Goal: Information Seeking & Learning: Check status

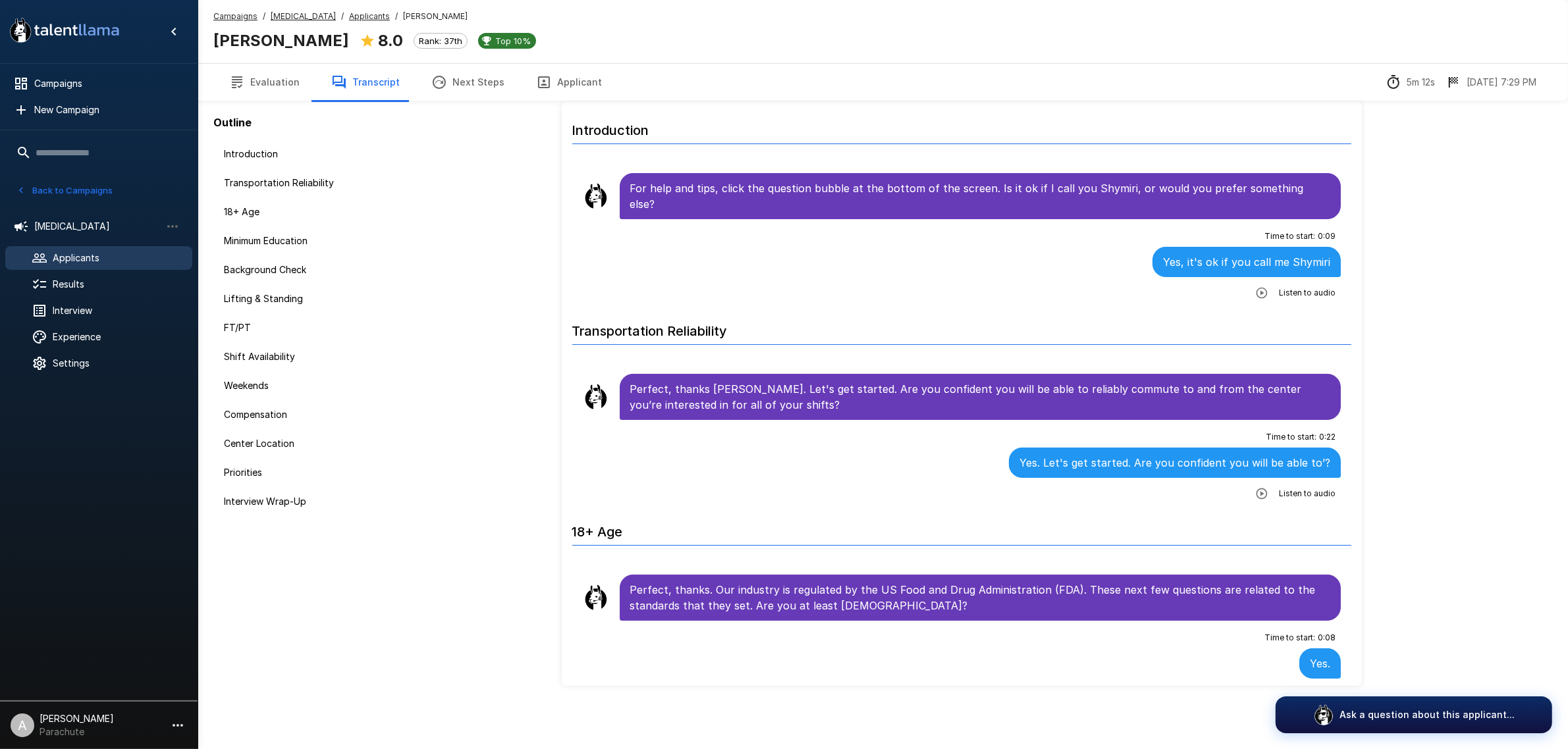
scroll to position [2276, 0]
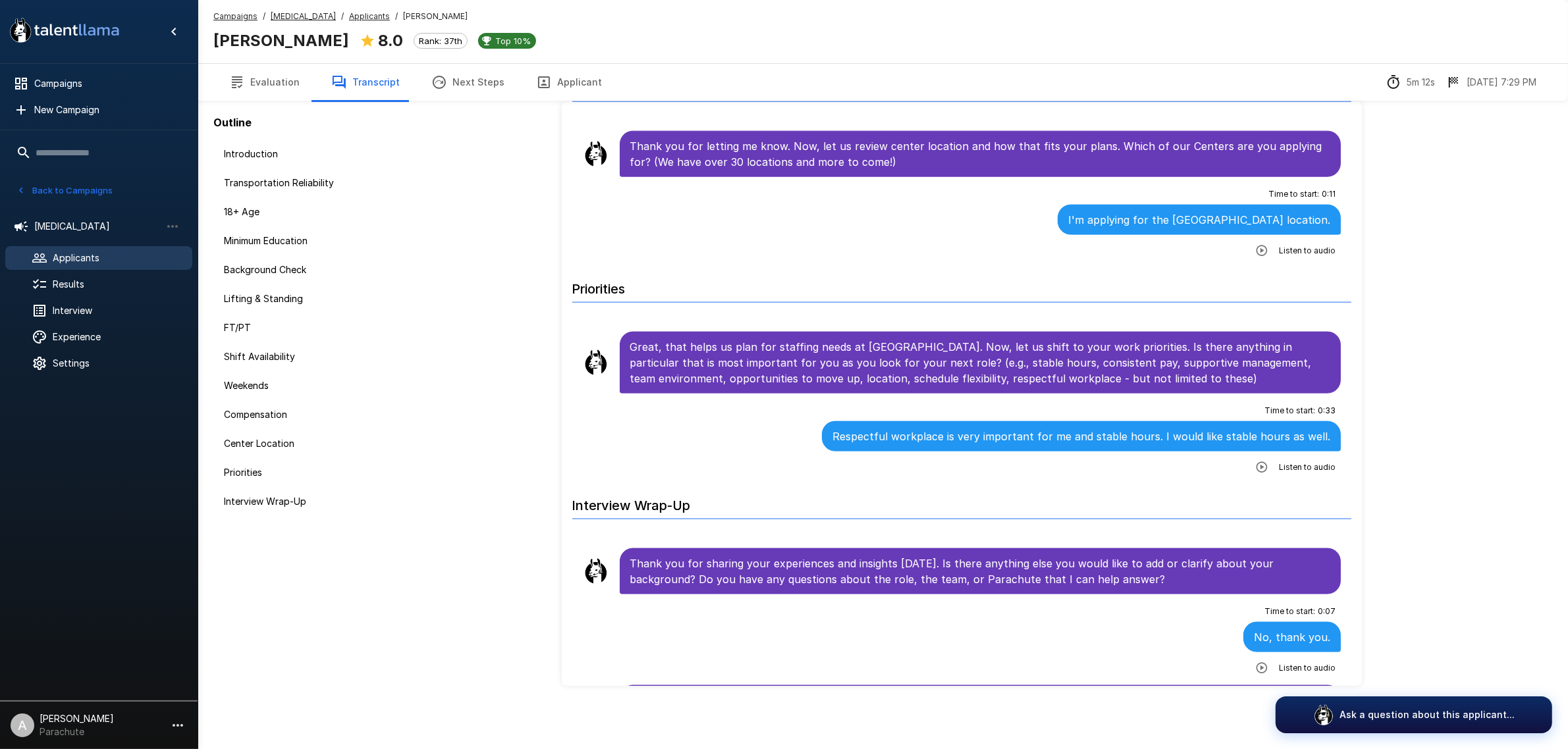
click at [120, 256] on span "Applicants" at bounding box center [117, 258] width 129 height 13
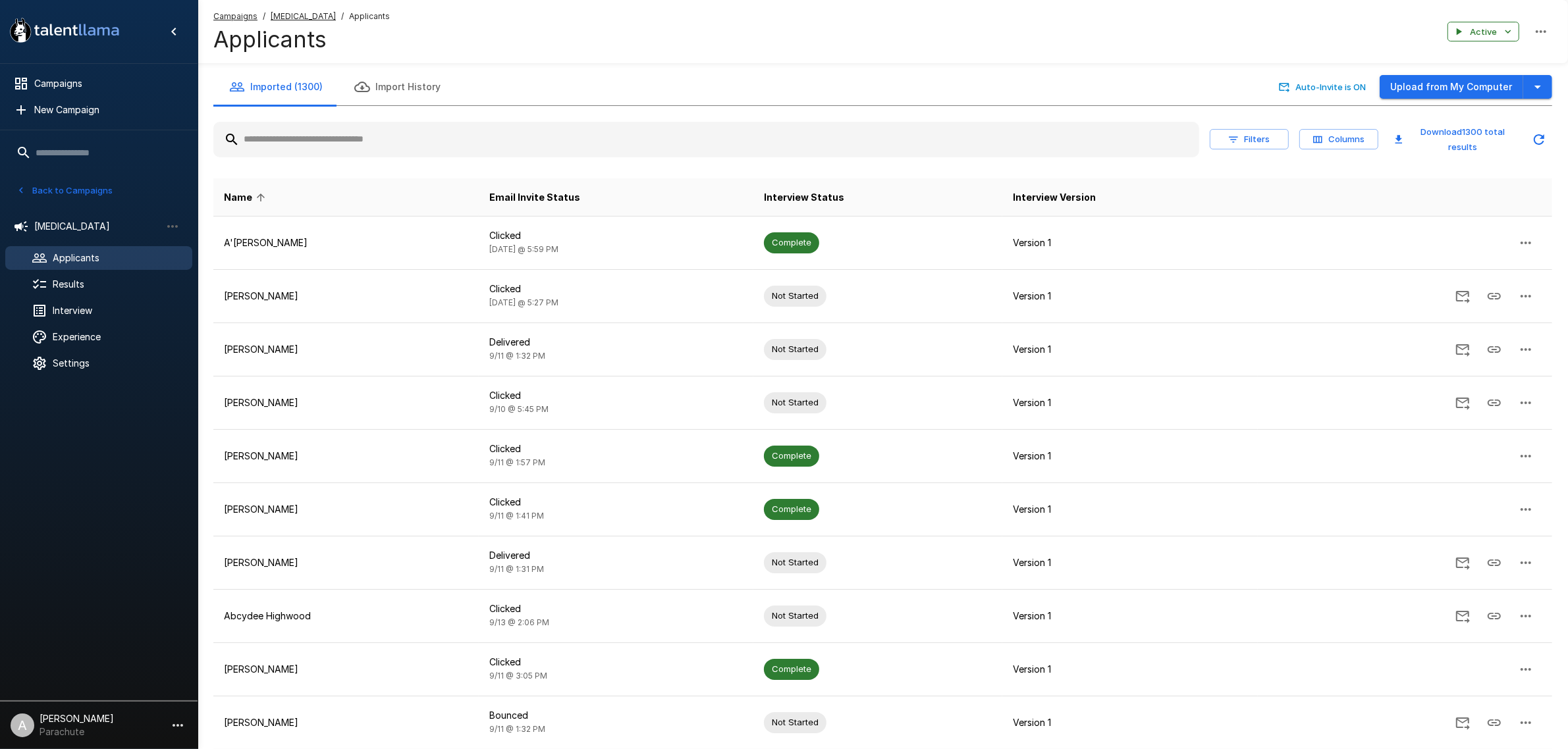
click at [532, 133] on input "text" at bounding box center [707, 140] width 986 height 23
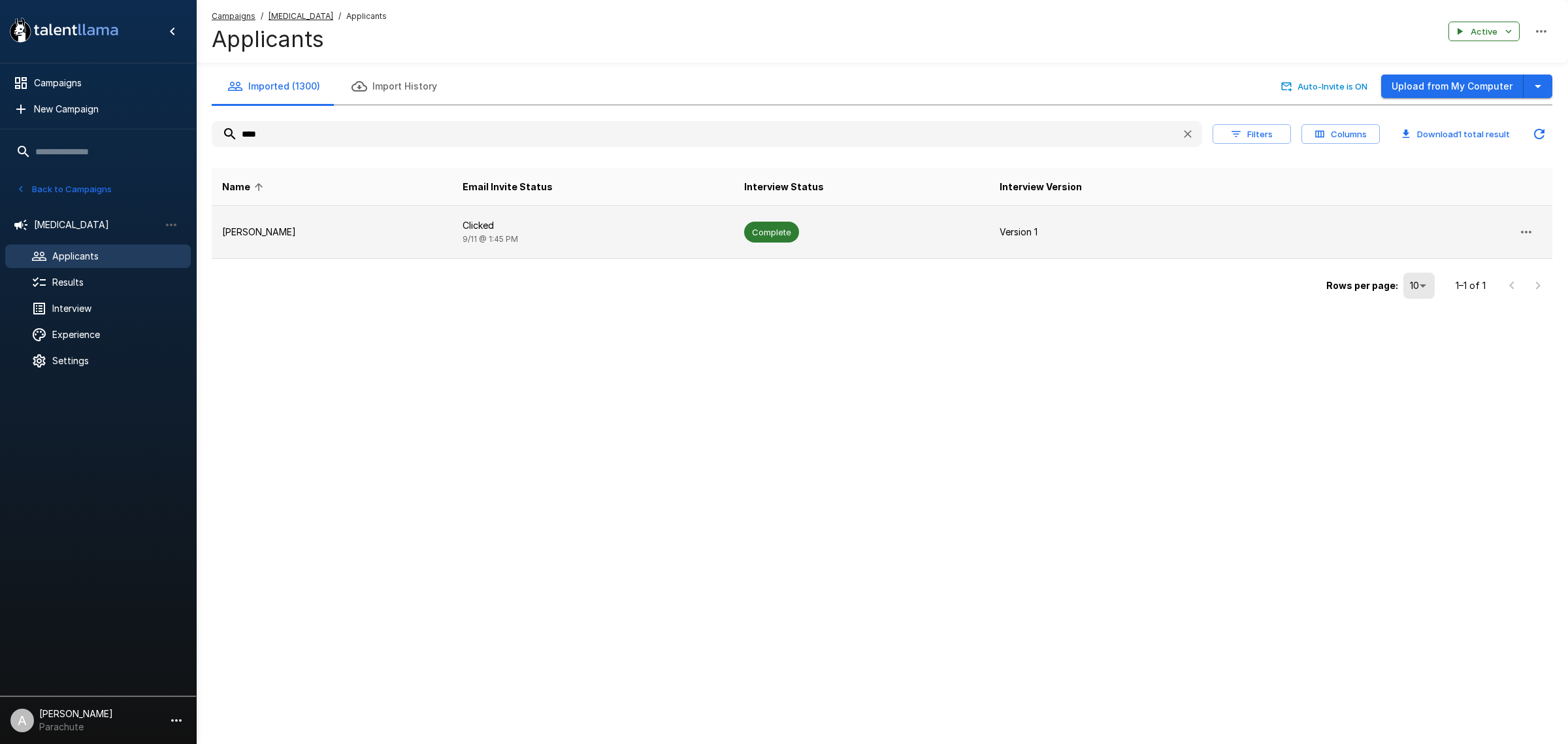
type input "****"
click at [340, 206] on td "[PERSON_NAME]" at bounding box center [332, 232] width 241 height 53
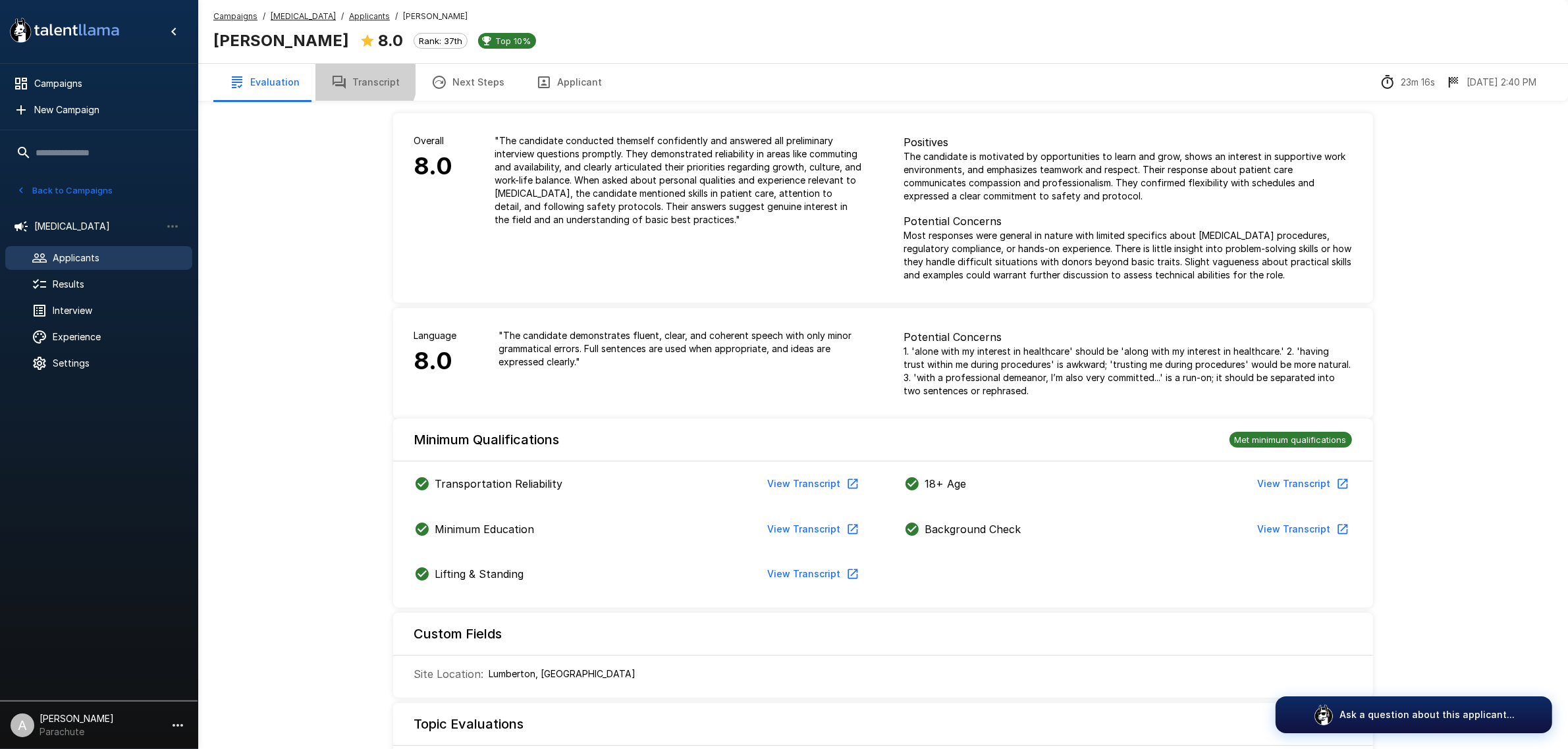
click at [355, 79] on button "Transcript" at bounding box center [365, 82] width 100 height 37
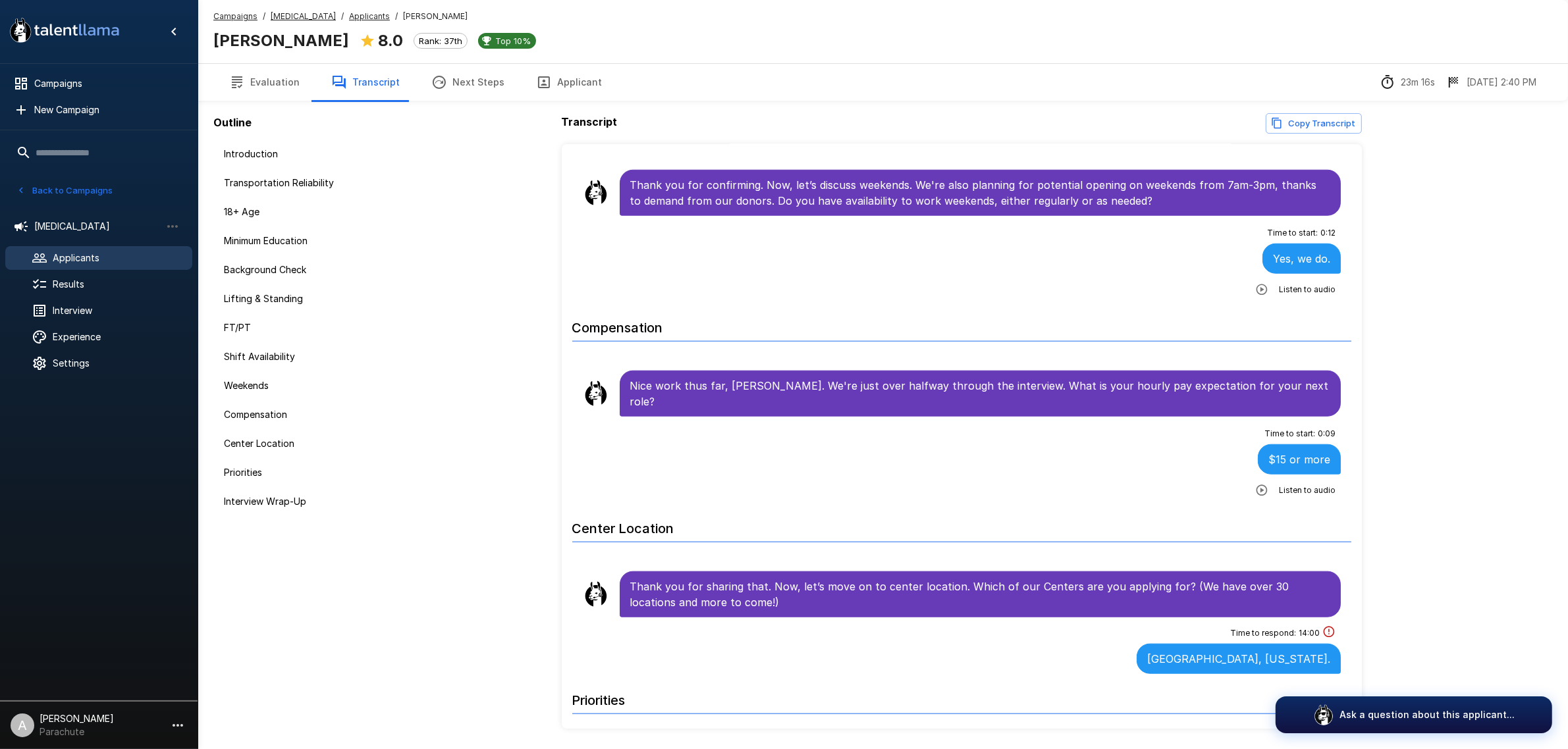
scroll to position [1645, 0]
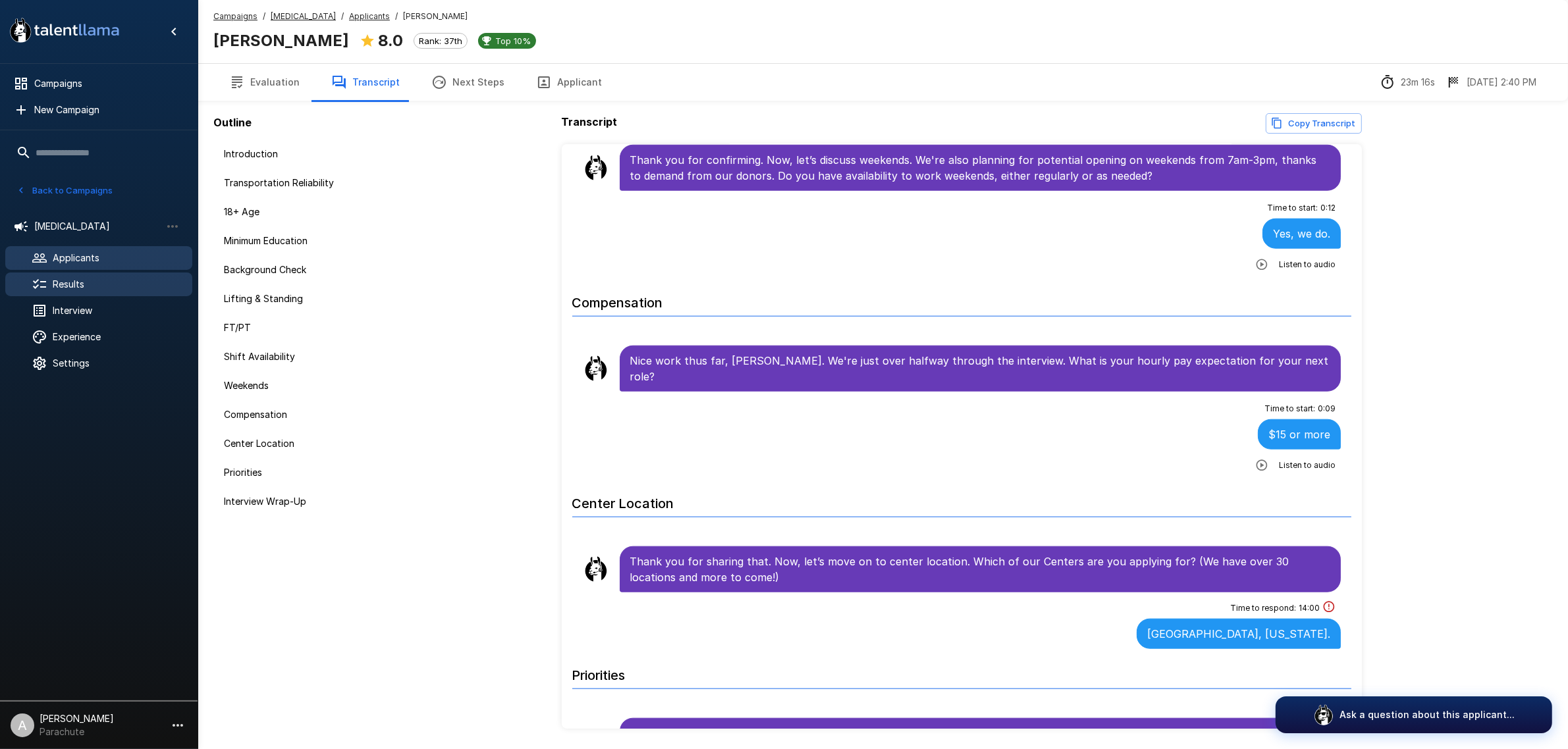
drag, startPoint x: 130, startPoint y: 255, endPoint x: 13, endPoint y: 284, distance: 120.5
click at [130, 255] on span "Applicants" at bounding box center [117, 258] width 129 height 13
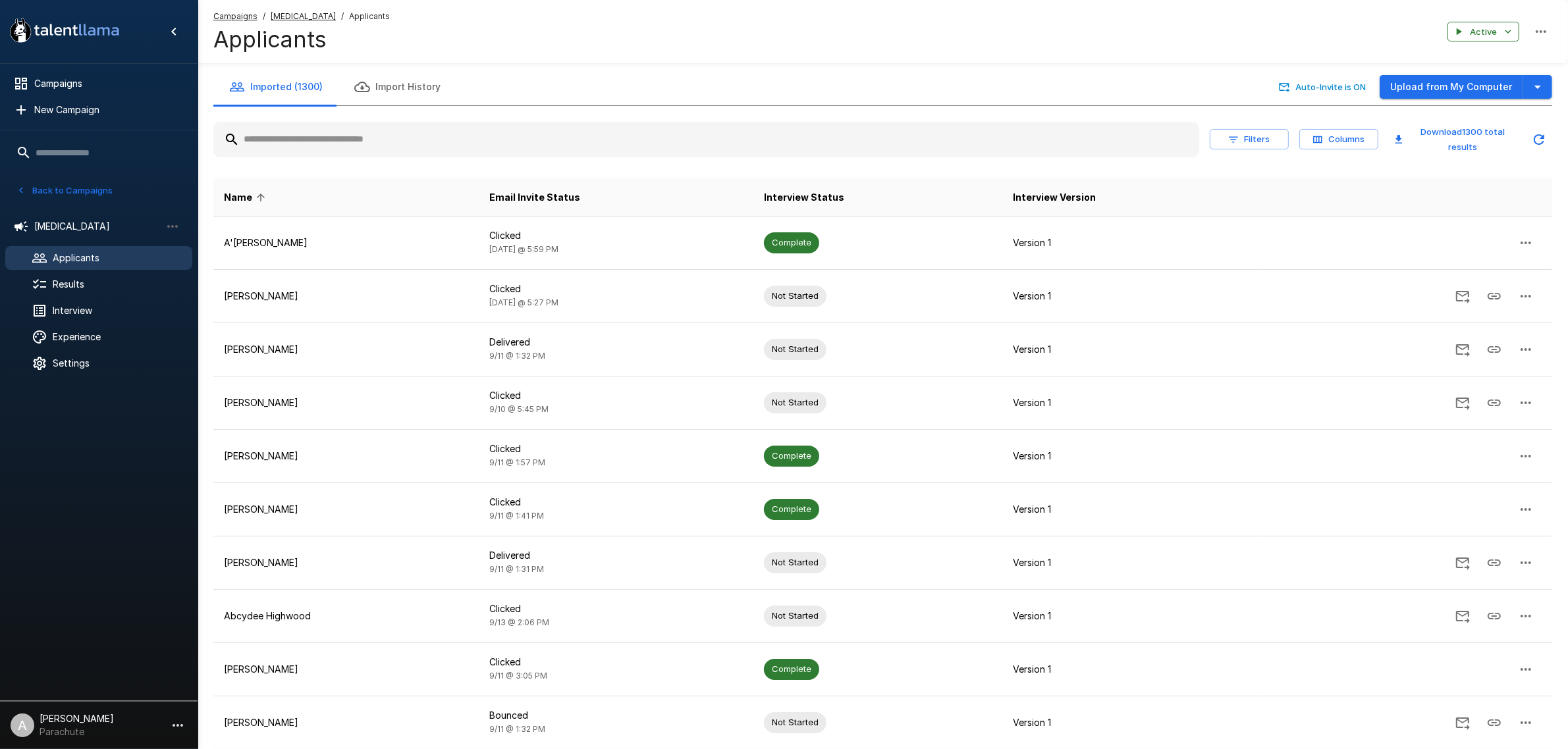
click at [467, 132] on input "text" at bounding box center [707, 140] width 986 height 23
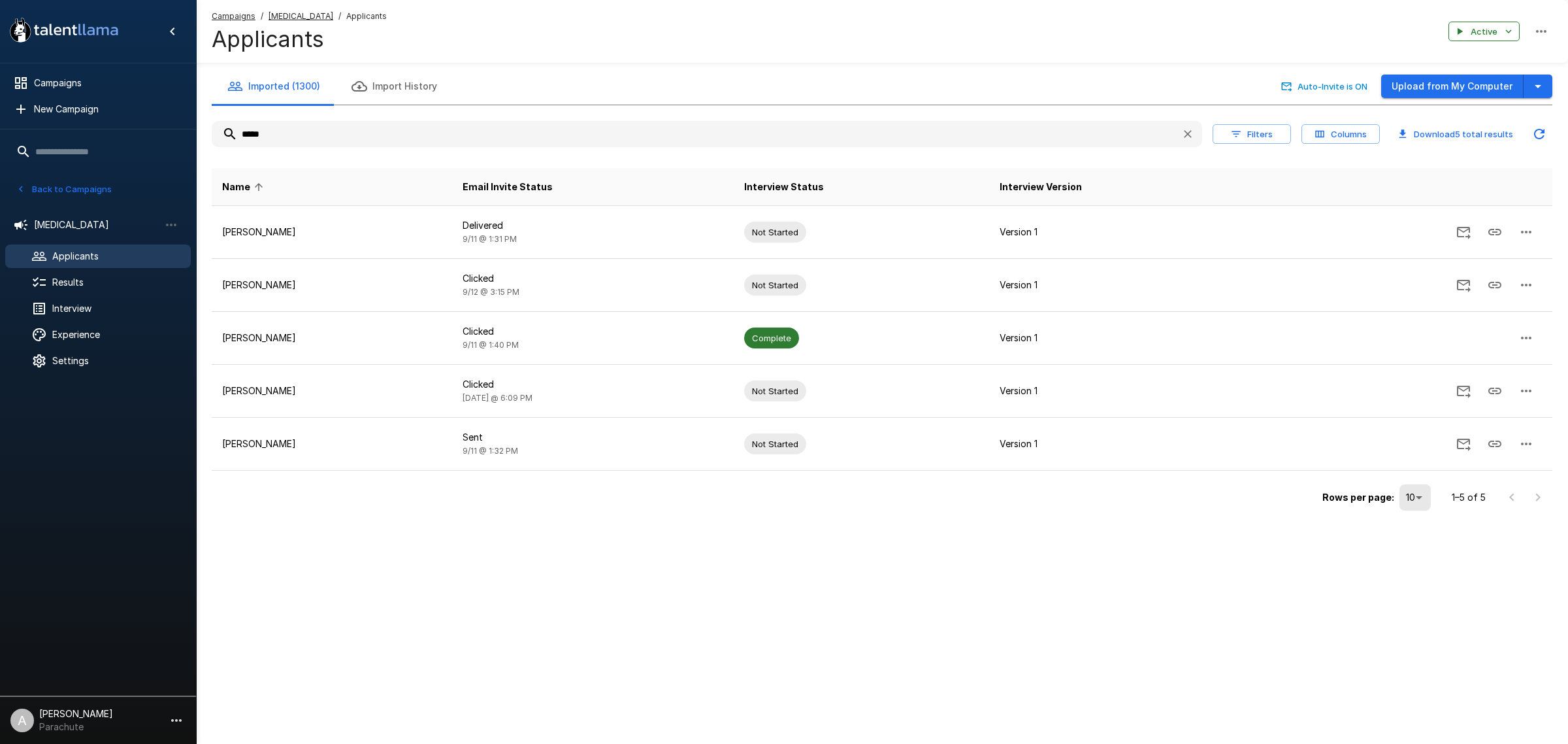
type input "*****"
click at [304, 338] on p "[PERSON_NAME]" at bounding box center [332, 338] width 219 height 13
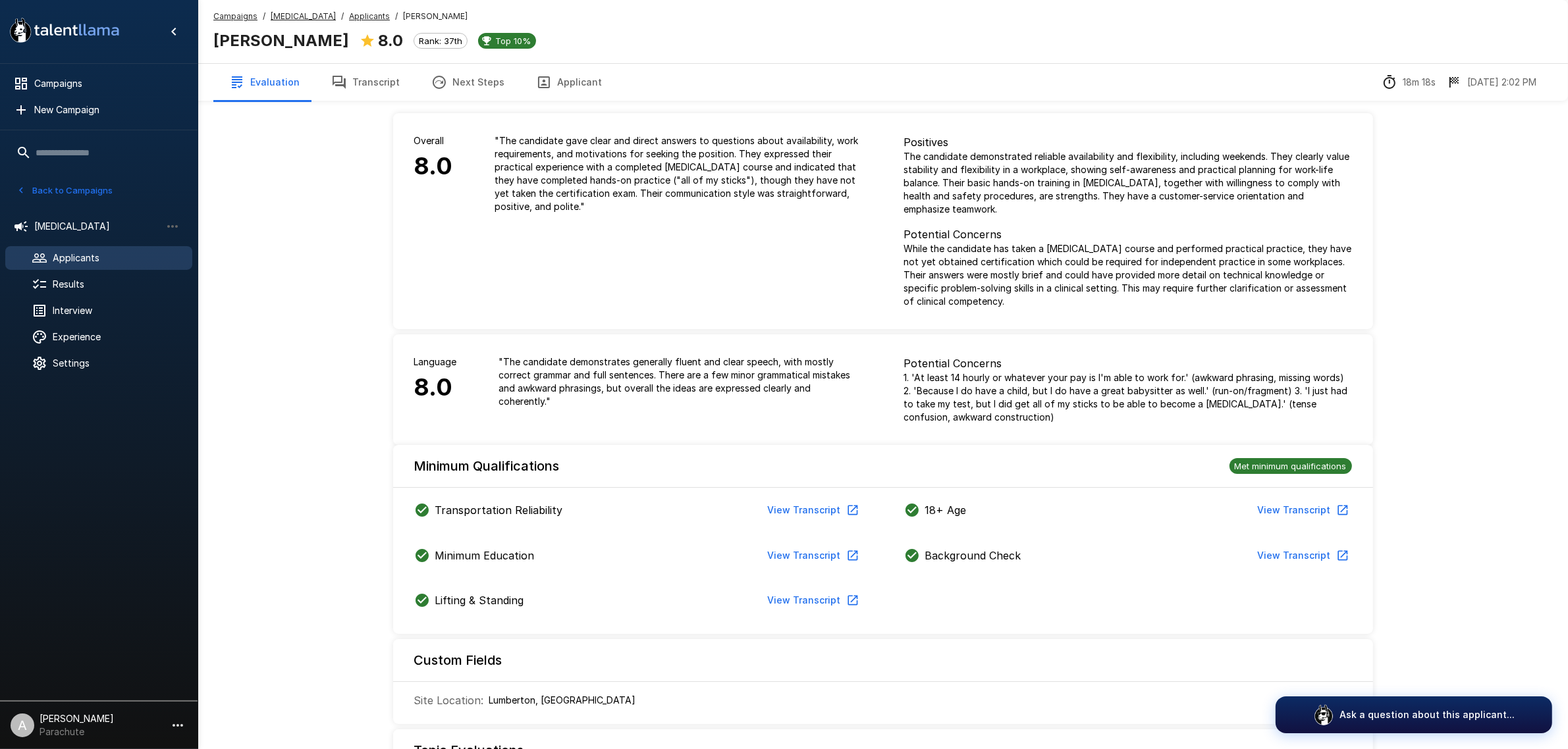
click at [364, 90] on button "Transcript" at bounding box center [365, 82] width 100 height 37
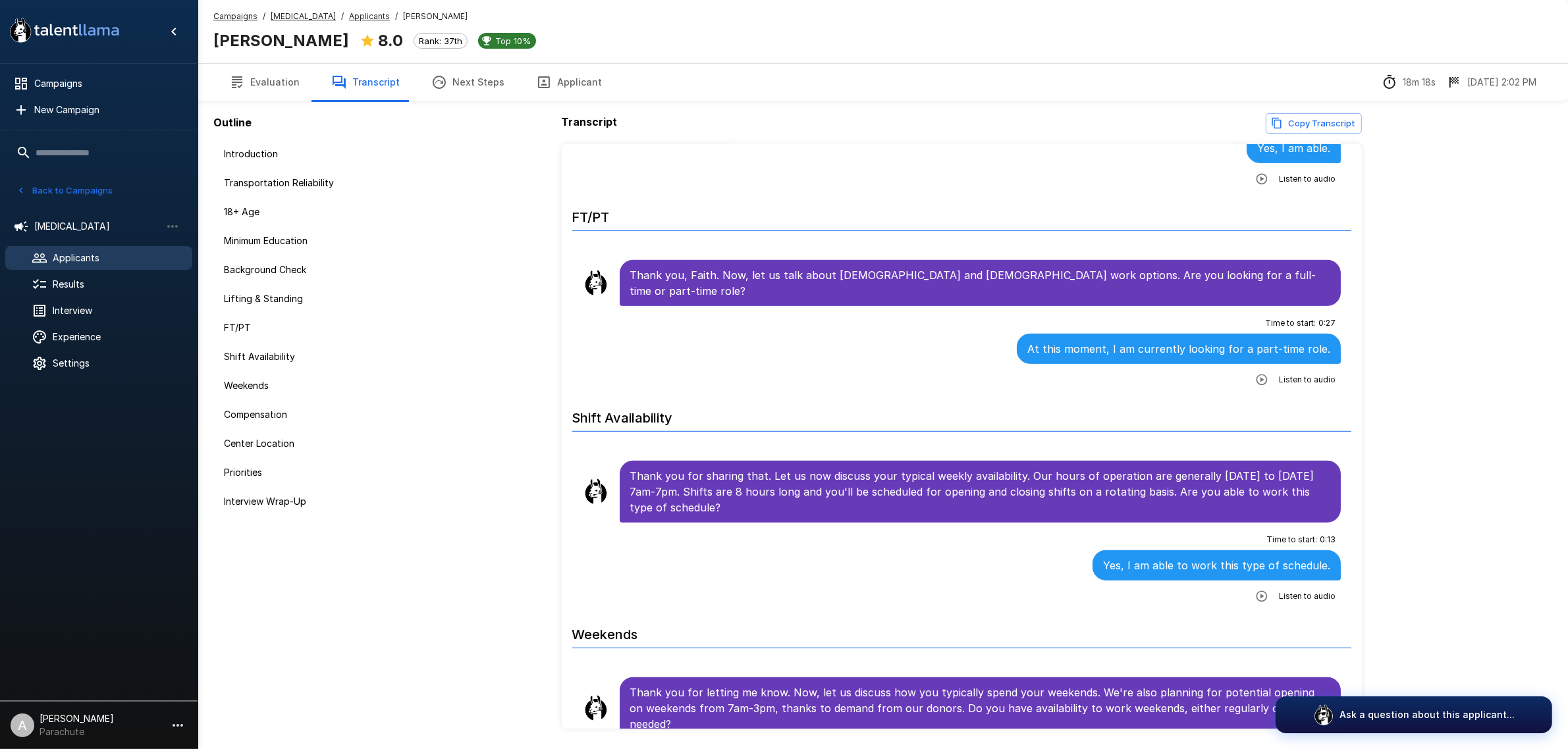
scroll to position [1152, 0]
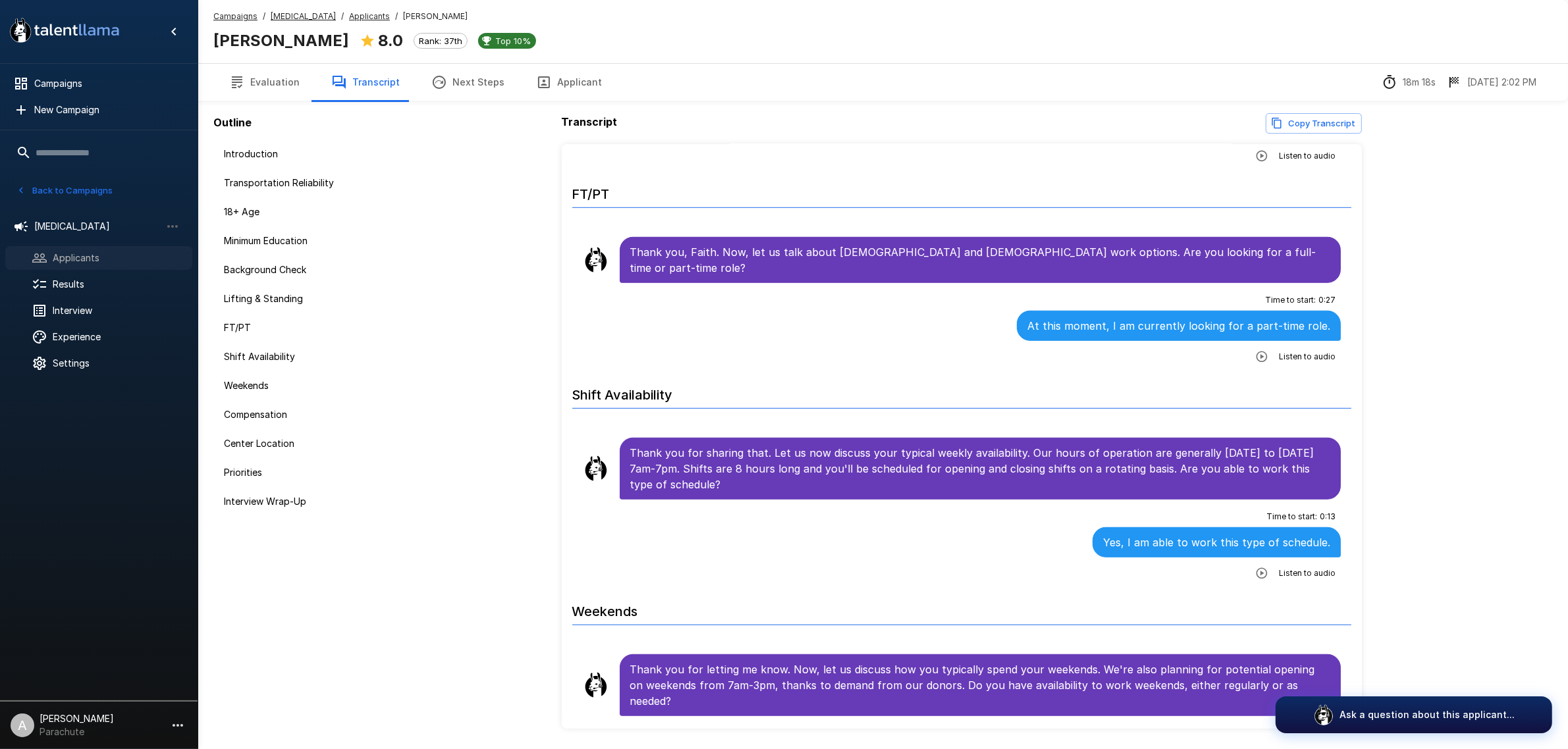
click at [90, 254] on span "Applicants" at bounding box center [117, 258] width 129 height 13
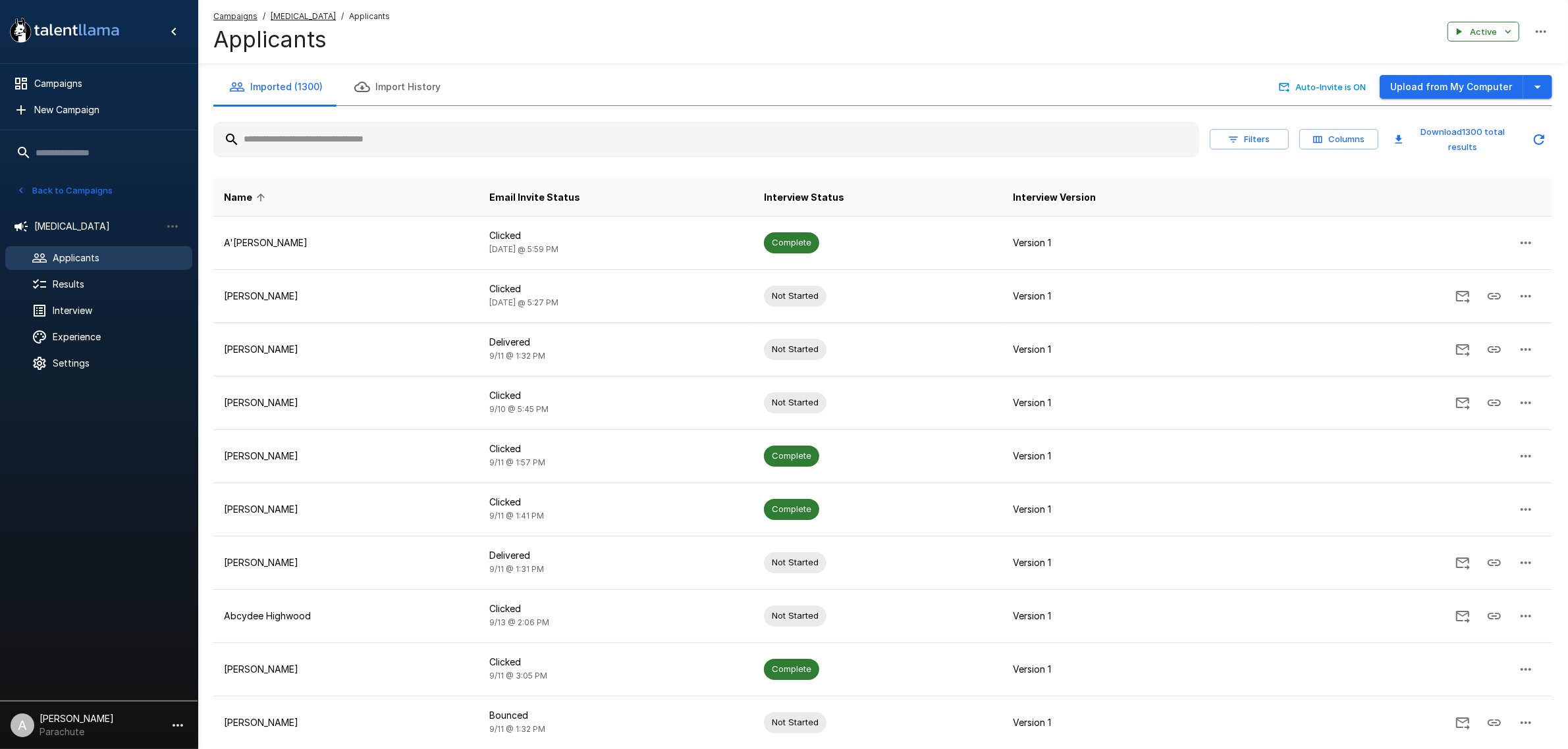
click at [339, 150] on input "text" at bounding box center [707, 140] width 986 height 23
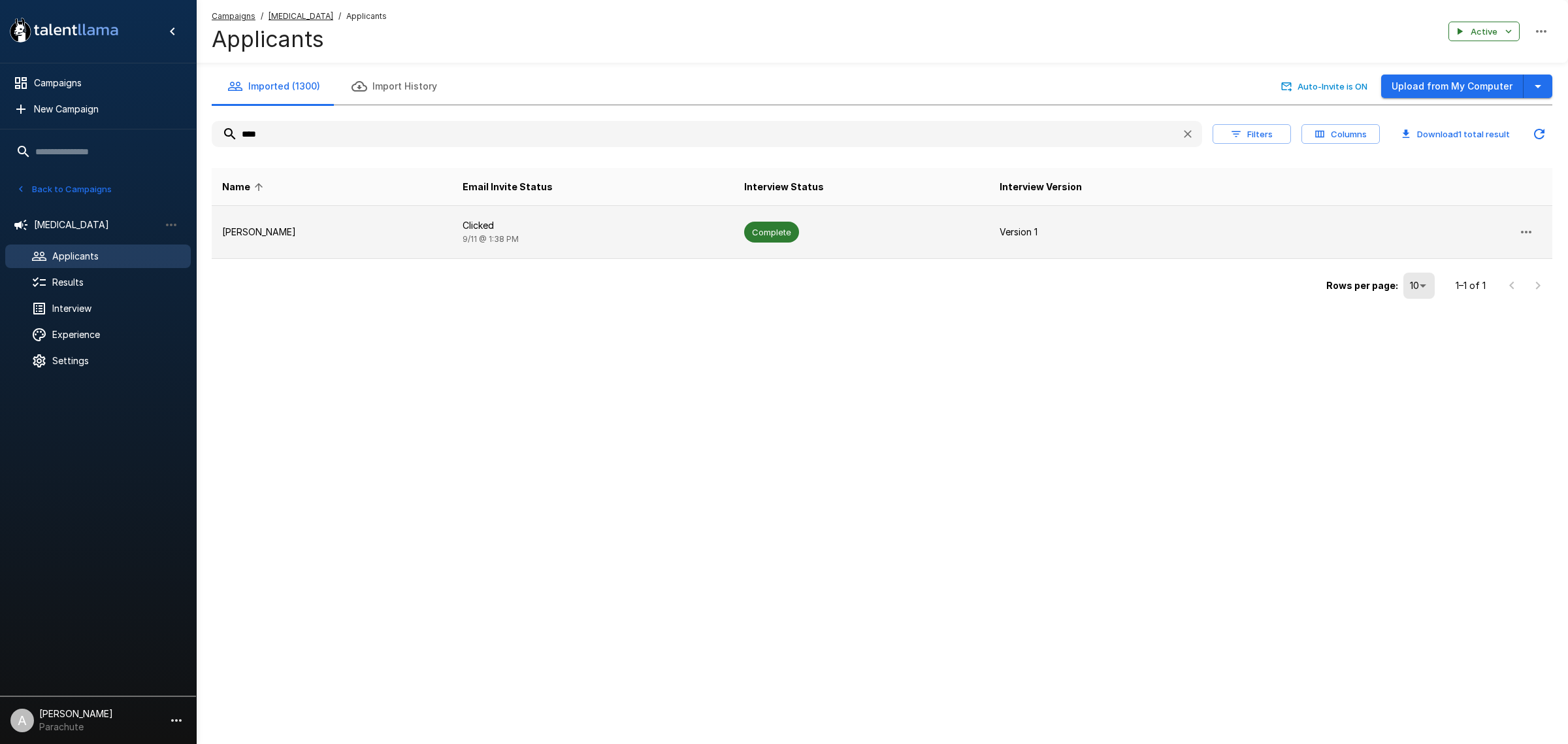
type input "****"
click at [300, 242] on td "[PERSON_NAME]" at bounding box center [332, 232] width 241 height 53
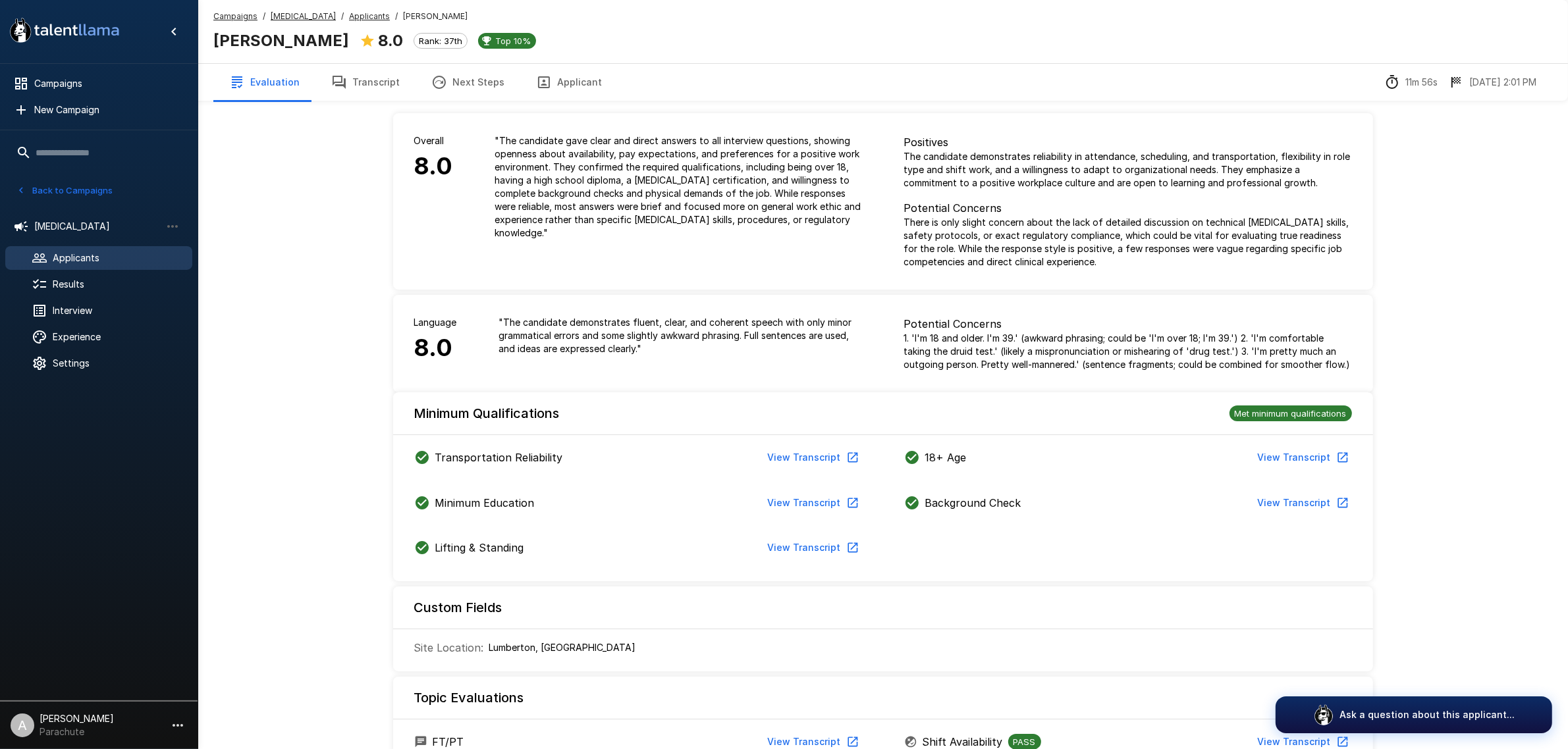
click at [368, 79] on button "Transcript" at bounding box center [365, 82] width 100 height 37
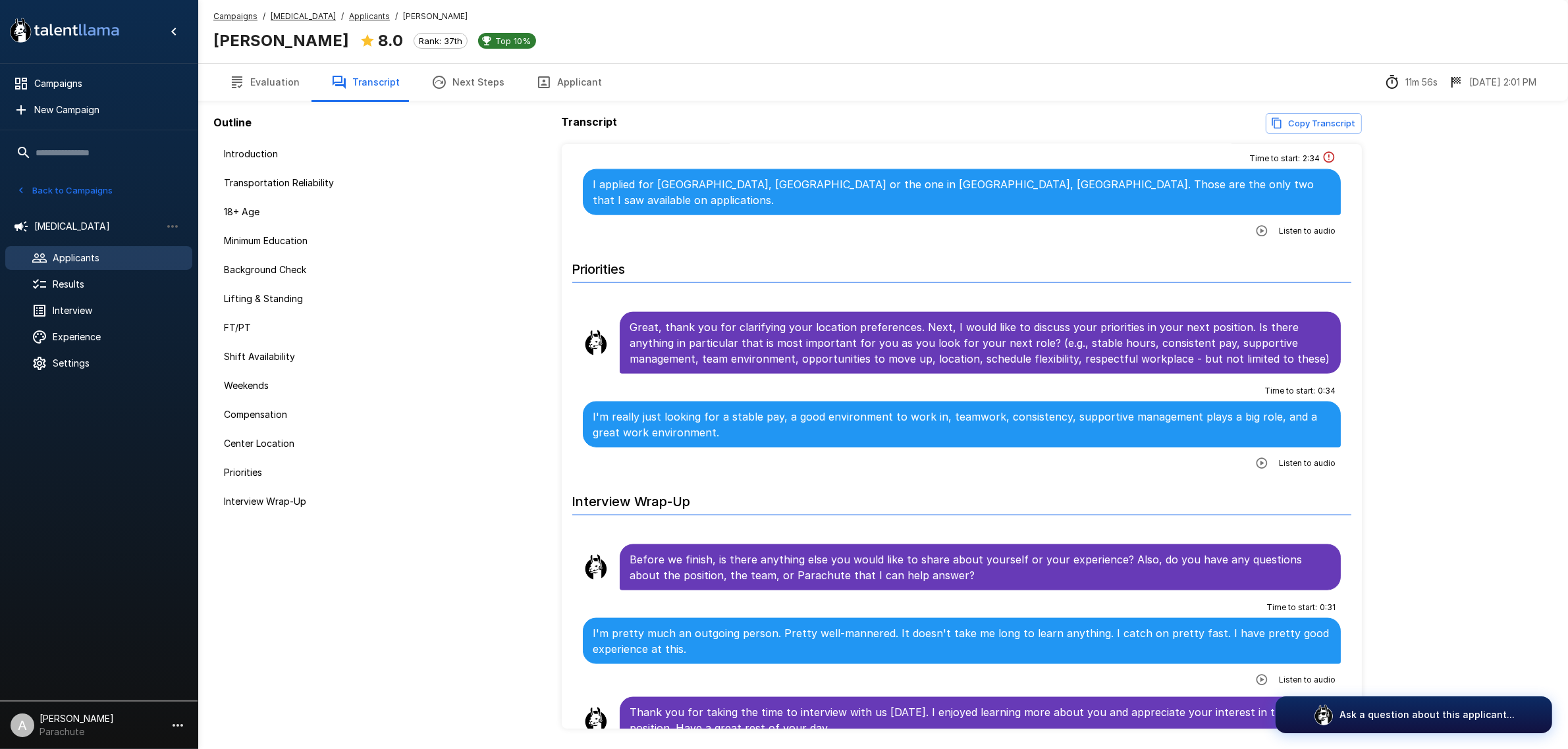
scroll to position [2265, 0]
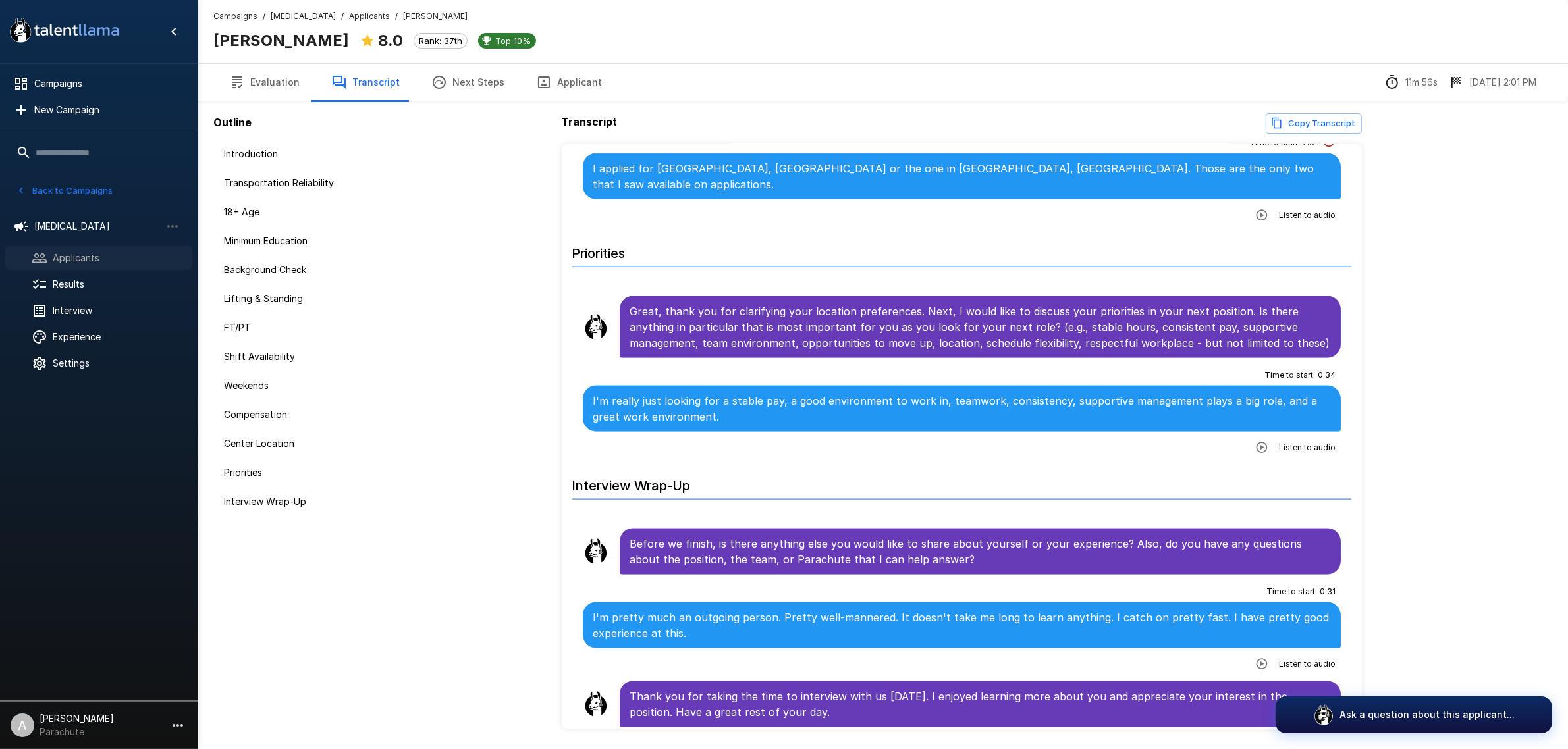
click at [100, 256] on span "Applicants" at bounding box center [117, 258] width 129 height 13
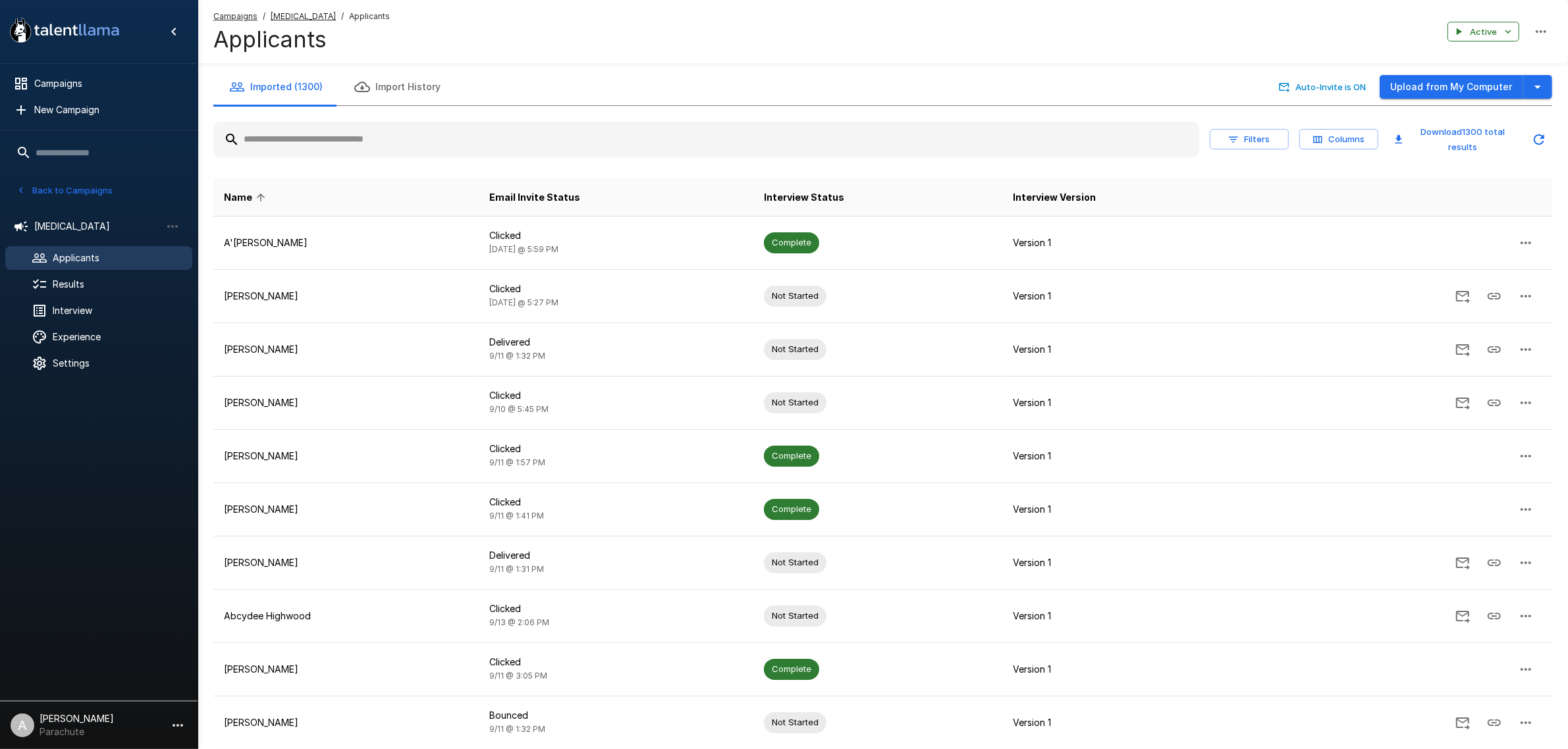
click at [418, 135] on input "text" at bounding box center [707, 140] width 986 height 23
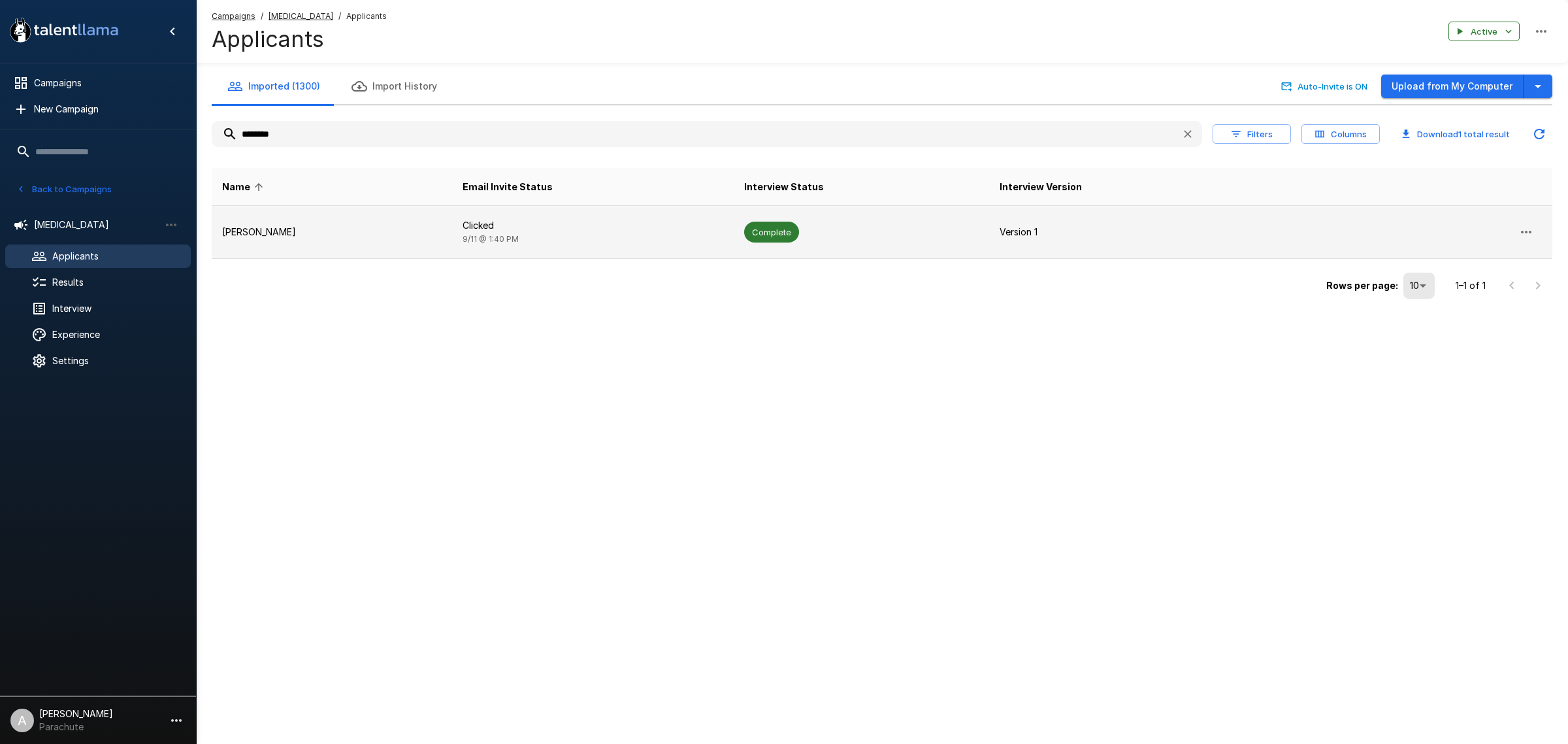
type input "********"
click at [340, 239] on td "[PERSON_NAME]" at bounding box center [332, 232] width 241 height 53
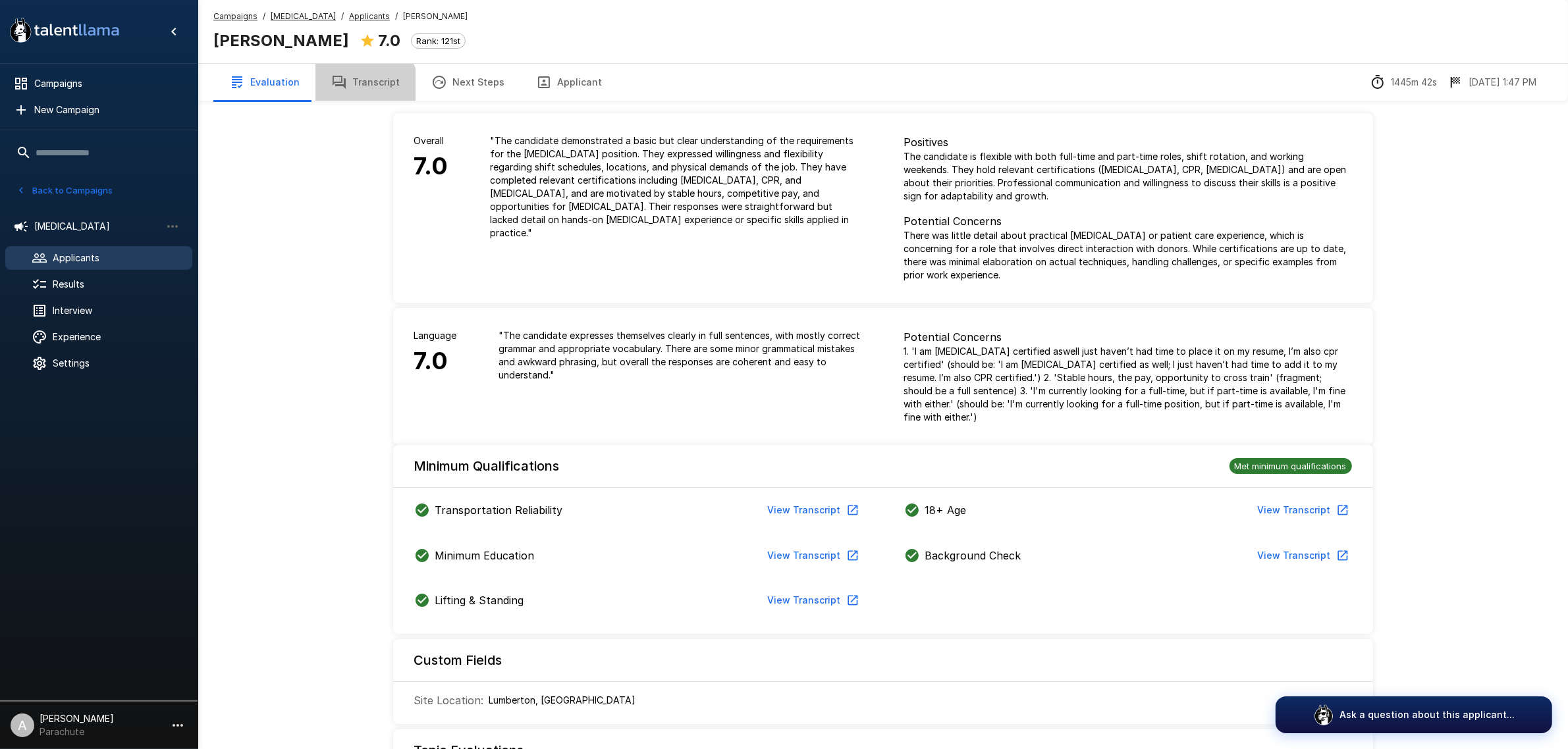
click at [360, 89] on button "Transcript" at bounding box center [365, 82] width 100 height 37
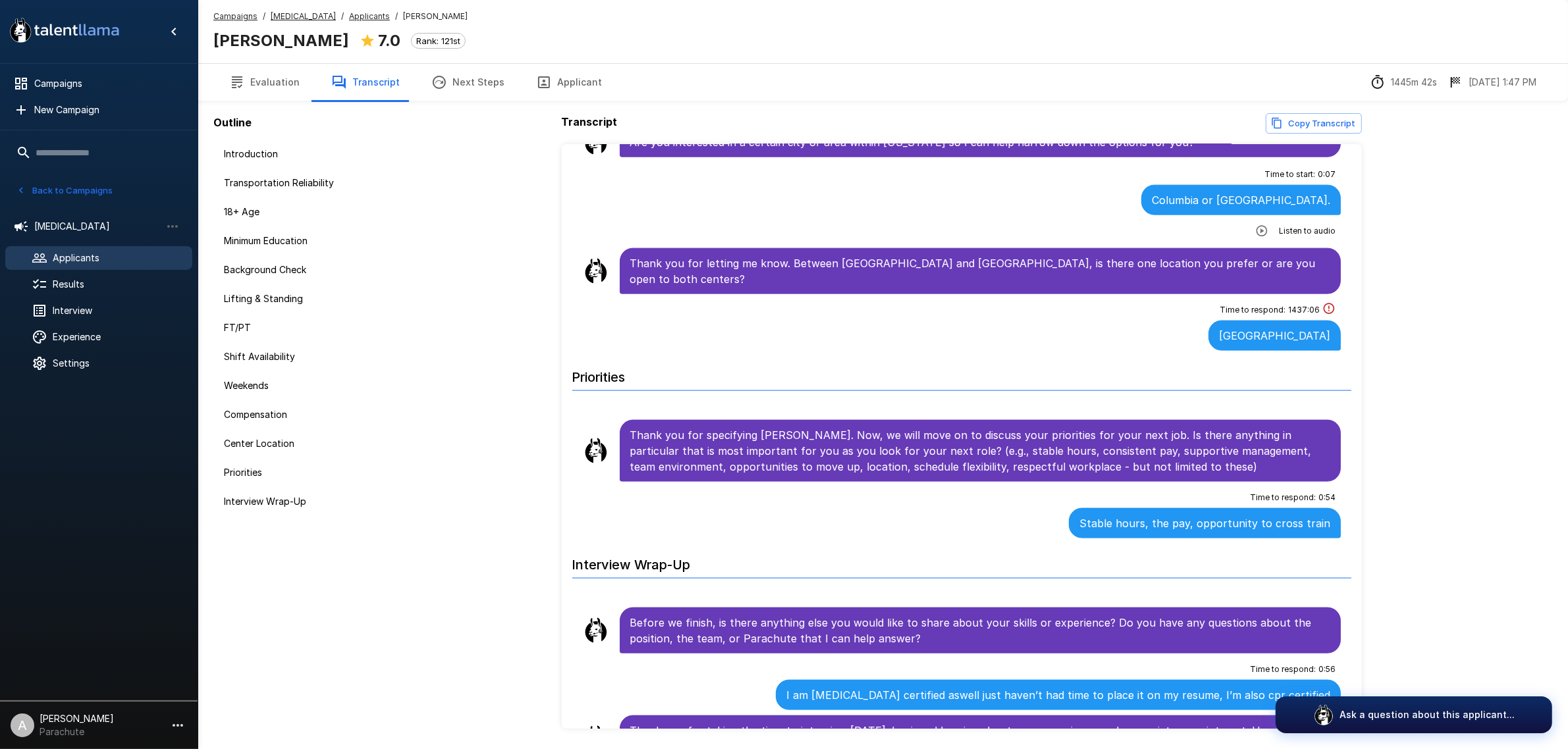
scroll to position [2237, 0]
